Goal: Task Accomplishment & Management: Manage account settings

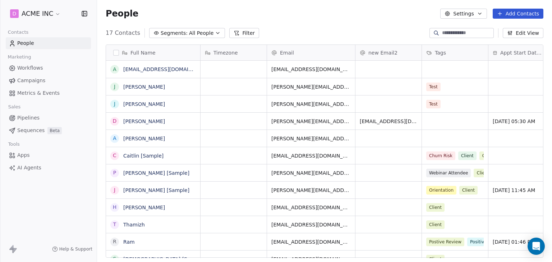
scroll to position [225, 449]
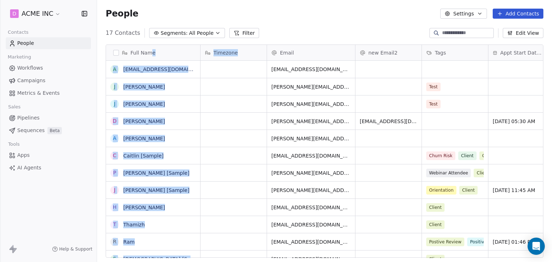
drag, startPoint x: 151, startPoint y: 52, endPoint x: 244, endPoint y: 54, distance: 92.7
click at [244, 54] on div "Full Name a [EMAIL_ADDRESS][DOMAIN_NAME] j [PERSON_NAME] j [PERSON_NAME] D [PER…" at bounding box center [324, 151] width 437 height 213
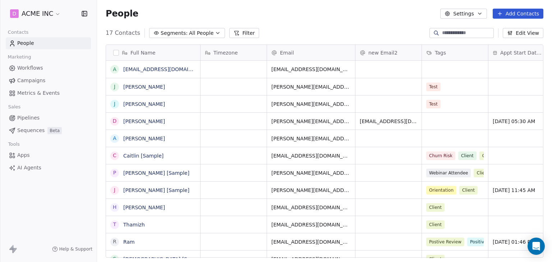
click at [316, 30] on div "17 Contacts Segments: All People Filter Edit View" at bounding box center [324, 32] width 455 height 11
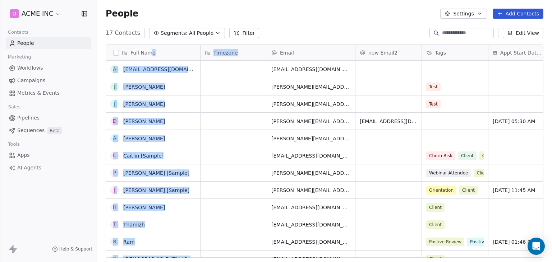
drag, startPoint x: 152, startPoint y: 53, endPoint x: 265, endPoint y: 54, distance: 112.5
click at [265, 54] on div "Full Name a [EMAIL_ADDRESS][DOMAIN_NAME] j [PERSON_NAME] j [PERSON_NAME] D [PER…" at bounding box center [324, 151] width 437 height 213
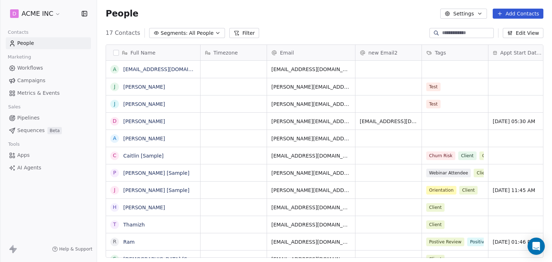
click at [305, 24] on div "People Settings Add Contacts" at bounding box center [324, 13] width 455 height 27
drag, startPoint x: 305, startPoint y: 51, endPoint x: 128, endPoint y: 48, distance: 176.8
click at [128, 48] on div "Full Name a [EMAIL_ADDRESS][DOMAIN_NAME] j [PERSON_NAME] j [PERSON_NAME] D [PER…" at bounding box center [324, 151] width 437 height 213
drag, startPoint x: 319, startPoint y: 54, endPoint x: 134, endPoint y: 60, distance: 185.5
click at [134, 60] on div "Full Name a [EMAIL_ADDRESS][DOMAIN_NAME] j [PERSON_NAME] j [PERSON_NAME] D [PER…" at bounding box center [324, 151] width 437 height 213
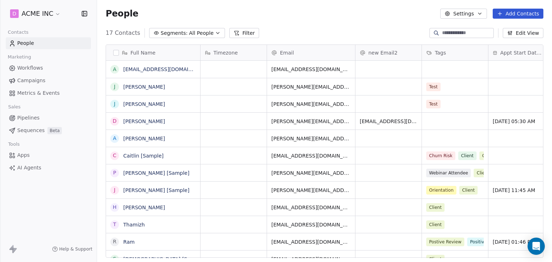
click at [326, 10] on div "People Settings Add Contacts" at bounding box center [325, 14] width 438 height 10
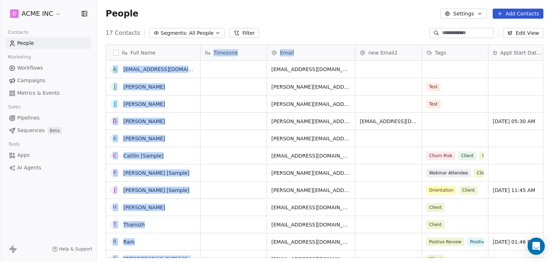
drag, startPoint x: 166, startPoint y: 55, endPoint x: 295, endPoint y: 56, distance: 128.3
click at [295, 56] on div "Full Name a [EMAIL_ADDRESS][DOMAIN_NAME] j [PERSON_NAME] j [PERSON_NAME] D [PER…" at bounding box center [324, 151] width 437 height 213
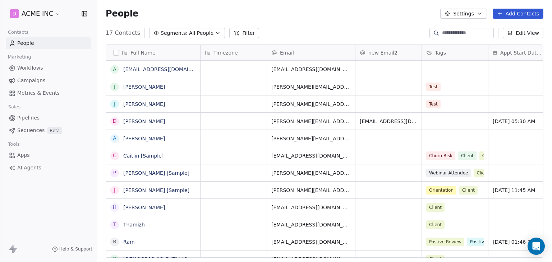
click at [313, 7] on div "People Settings Add Contacts" at bounding box center [324, 13] width 455 height 27
click at [43, 15] on html "D ACME INC Contacts People Marketing Workflows Campaigns Metrics & Events Sales…" at bounding box center [276, 131] width 552 height 262
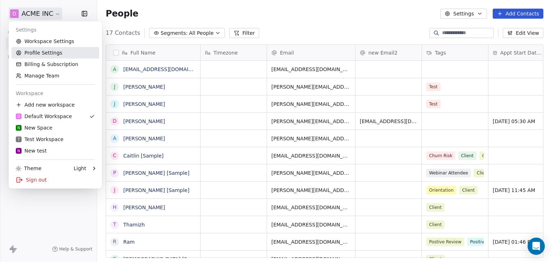
click at [42, 47] on link "Profile Settings" at bounding box center [55, 52] width 88 height 11
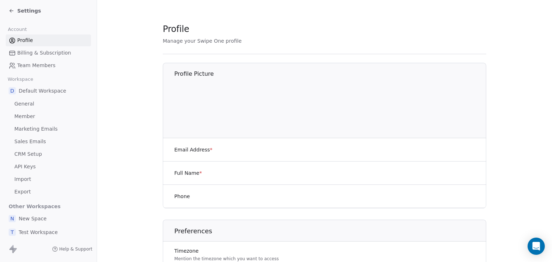
click at [43, 127] on span "Marketing Emails" at bounding box center [35, 129] width 43 height 8
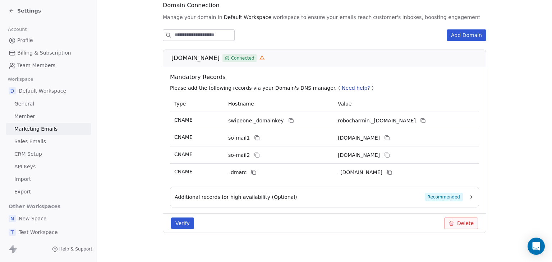
scroll to position [90, 0]
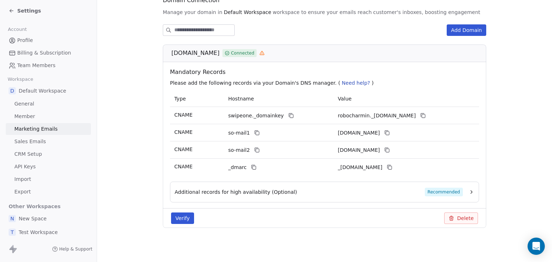
click at [34, 42] on link "Profile" at bounding box center [48, 40] width 85 height 12
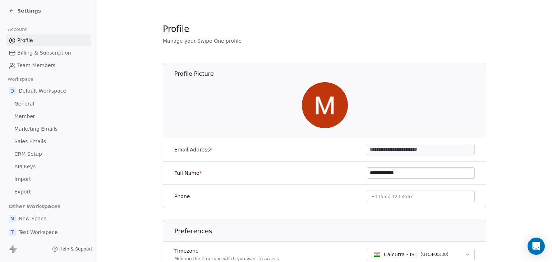
click at [35, 127] on span "Marketing Emails" at bounding box center [35, 129] width 43 height 8
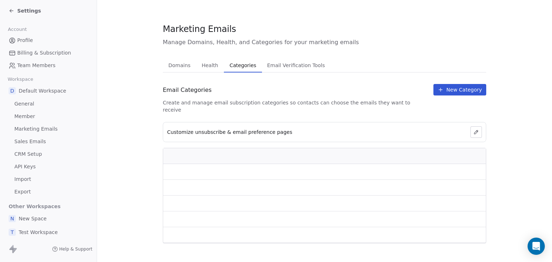
click at [231, 63] on span "Categories" at bounding box center [243, 65] width 32 height 10
click at [206, 67] on span "Health" at bounding box center [210, 65] width 22 height 10
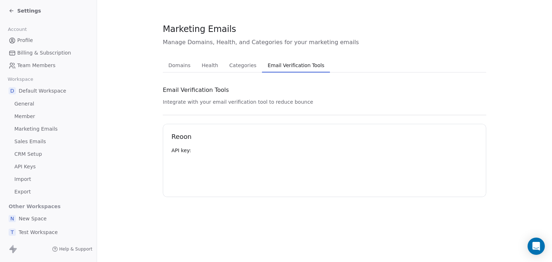
click at [273, 59] on button "Email Verification Tools Email Verification Tools" at bounding box center [296, 65] width 68 height 14
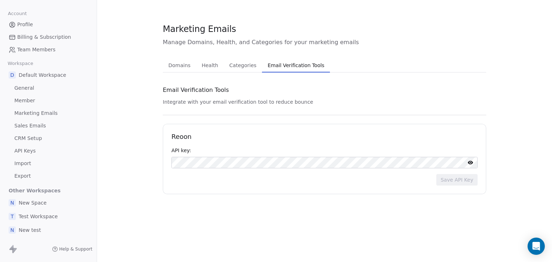
scroll to position [17, 0]
click at [32, 127] on span "Sales Emails" at bounding box center [30, 125] width 32 height 8
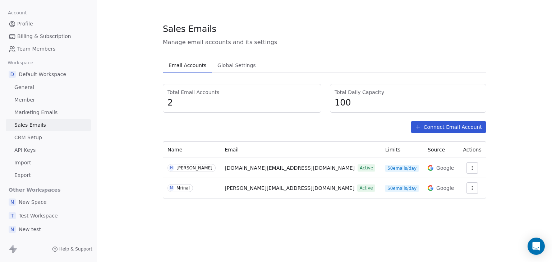
click at [225, 65] on span "Global Settings" at bounding box center [237, 65] width 44 height 10
click at [173, 66] on span "Email Accounts" at bounding box center [187, 65] width 43 height 10
